Goal: Navigation & Orientation: Understand site structure

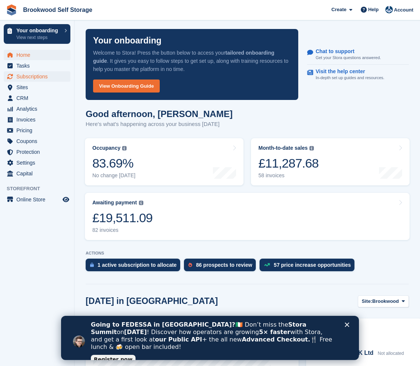
click at [32, 80] on span "Subscriptions" at bounding box center [38, 76] width 45 height 10
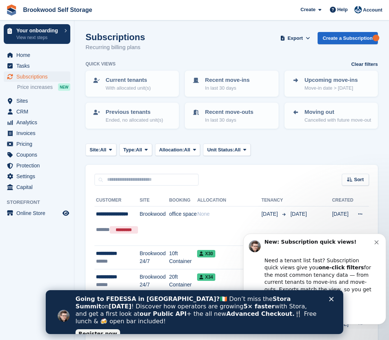
click at [332, 297] on icon "Close" at bounding box center [331, 299] width 4 height 4
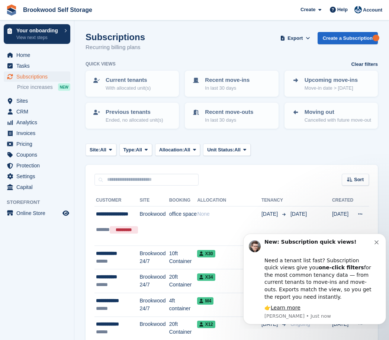
click at [375, 244] on icon "Dismiss notification" at bounding box center [377, 242] width 4 height 4
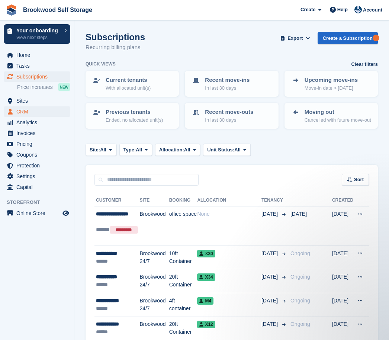
click at [23, 108] on span "CRM" at bounding box center [38, 111] width 45 height 10
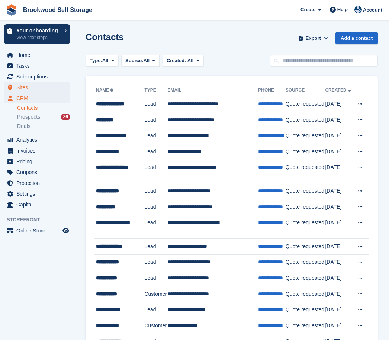
click at [26, 87] on span "Sites" at bounding box center [38, 87] width 45 height 10
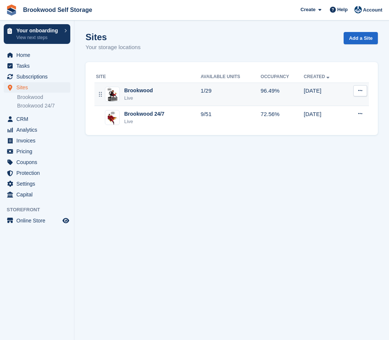
click at [135, 96] on div "Live" at bounding box center [138, 97] width 29 height 7
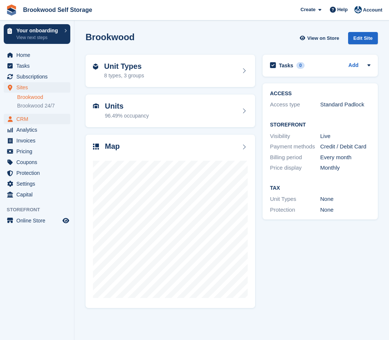
click at [22, 121] on span "CRM" at bounding box center [38, 119] width 45 height 10
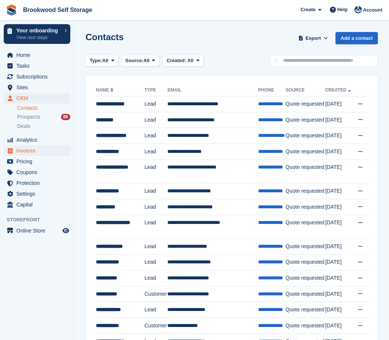
click at [28, 154] on span "Invoices" at bounding box center [38, 150] width 45 height 10
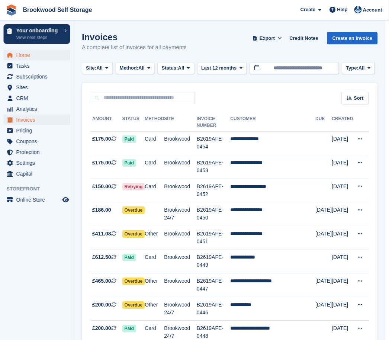
scroll to position [0, 5]
click at [26, 51] on span "Home" at bounding box center [38, 55] width 45 height 10
